Goal: Task Accomplishment & Management: Manage account settings

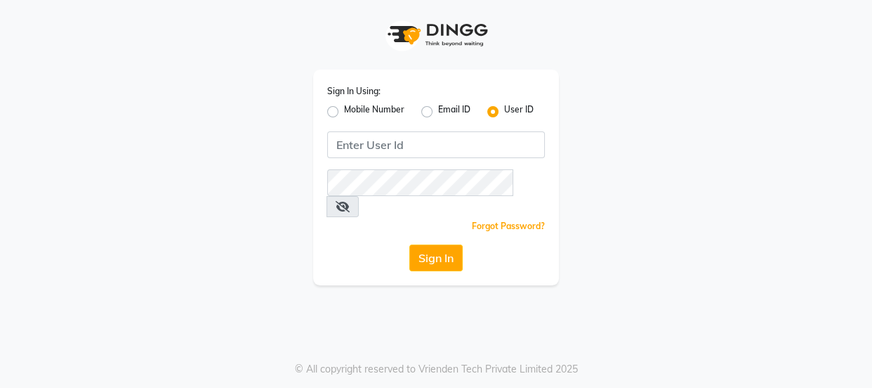
click at [344, 113] on label "Mobile Number" at bounding box center [374, 111] width 60 height 17
click at [344, 112] on input "Mobile Number" at bounding box center [348, 107] width 9 height 9
radio input "true"
radio input "false"
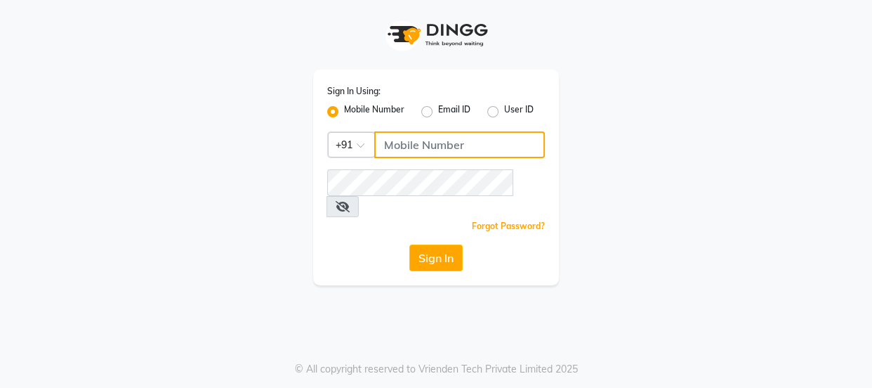
click at [413, 142] on input "Username" at bounding box center [459, 144] width 171 height 27
type input "3344221100"
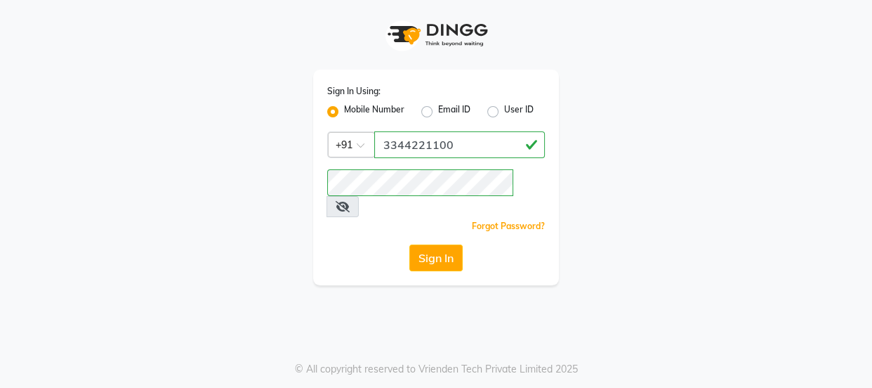
click at [350, 201] on icon at bounding box center [343, 206] width 14 height 11
click at [348, 201] on icon at bounding box center [342, 206] width 13 height 11
click at [443, 244] on button "Sign In" at bounding box center [436, 257] width 53 height 27
click at [433, 244] on button "Sign In" at bounding box center [436, 257] width 53 height 27
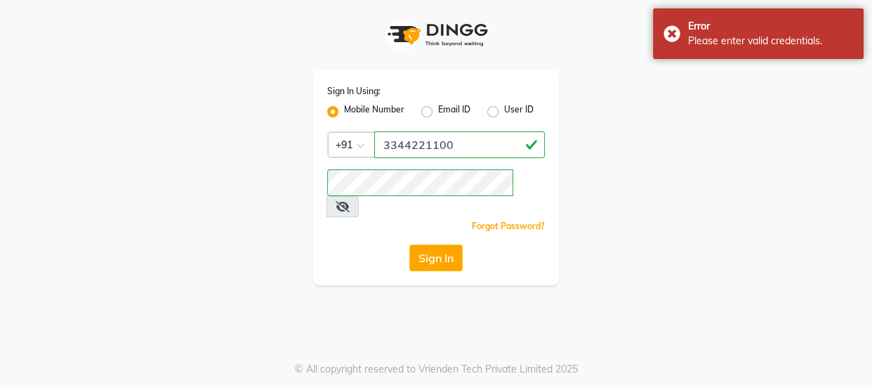
click at [350, 201] on icon at bounding box center [343, 206] width 14 height 11
click at [422, 244] on button "Sign In" at bounding box center [436, 257] width 53 height 27
